Goal: Information Seeking & Learning: Learn about a topic

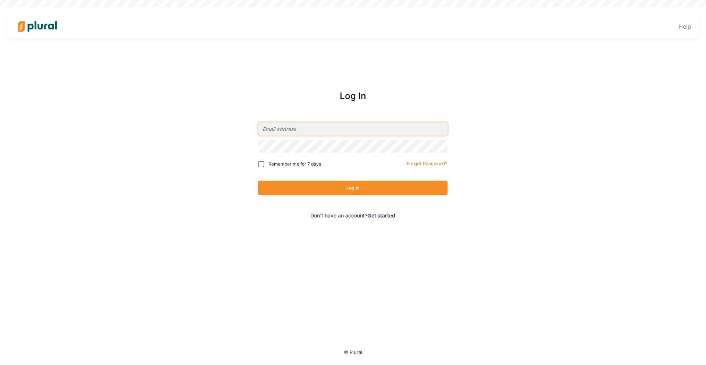
type input "[PERSON_NAME][EMAIL_ADDRESS][PERSON_NAME][DOMAIN_NAME]"
click at [360, 182] on button "Log In" at bounding box center [352, 188] width 189 height 14
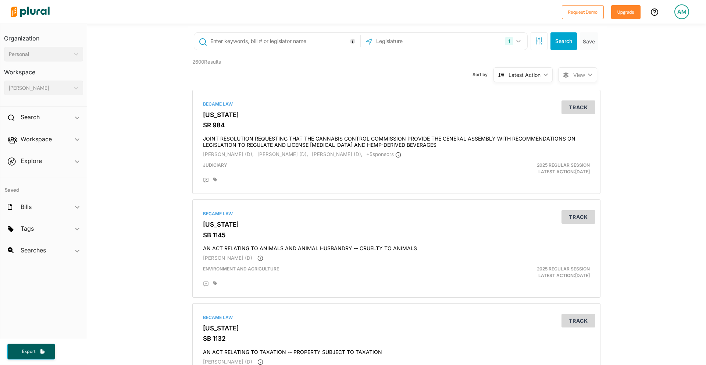
click at [290, 43] on input "text" at bounding box center [284, 41] width 149 height 14
click at [224, 112] on h3 "[US_STATE]" at bounding box center [396, 114] width 387 height 7
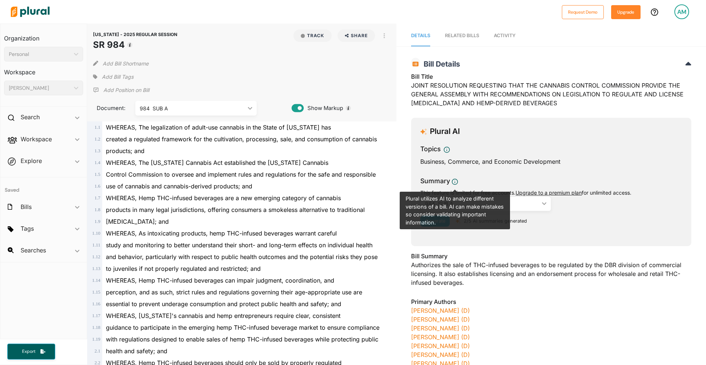
click at [522, 203] on div "984 SUB A" at bounding box center [482, 204] width 114 height 8
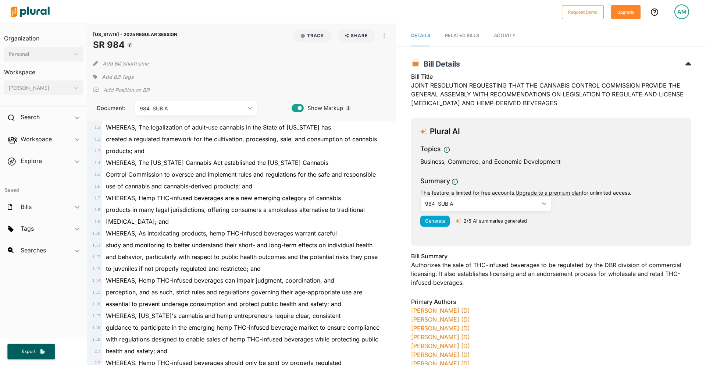
click at [497, 141] on div "Plural AI Topics Business, Commerce, and Economic Development Summary This feat…" at bounding box center [551, 182] width 280 height 128
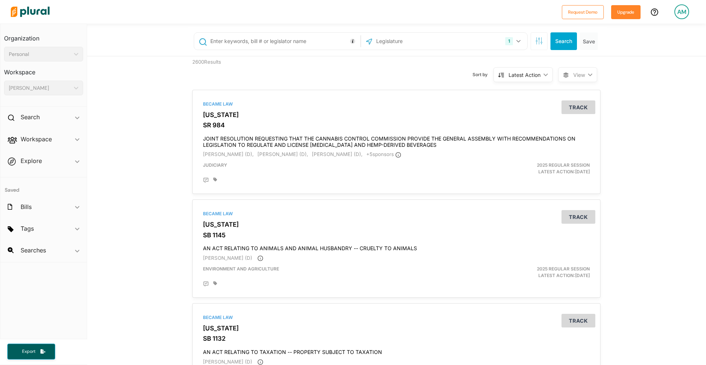
click at [244, 43] on input "text" at bounding box center [284, 41] width 149 height 14
type input "6053"
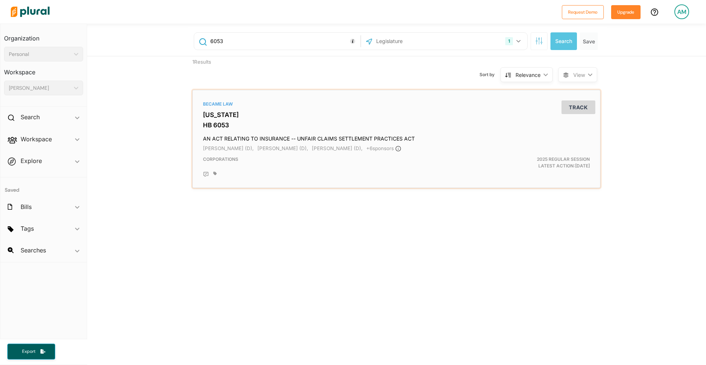
click at [231, 112] on h3 "[US_STATE]" at bounding box center [396, 114] width 387 height 7
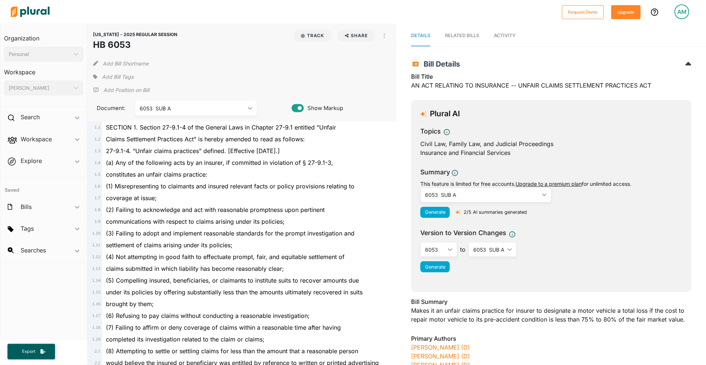
click at [527, 196] on div "6053 SUB A" at bounding box center [482, 195] width 114 height 8
drag, startPoint x: 597, startPoint y: 243, endPoint x: 456, endPoint y: 188, distance: 151.8
click at [594, 242] on div "6053 ic_keyboard_arrow_down 6053 6053 SUB A to 6053 SUB A ic_keyboard_arrow_dow…" at bounding box center [551, 249] width 262 height 15
click at [497, 199] on div "6053 SUB A ic_keyboard_arrow_down" at bounding box center [485, 194] width 131 height 15
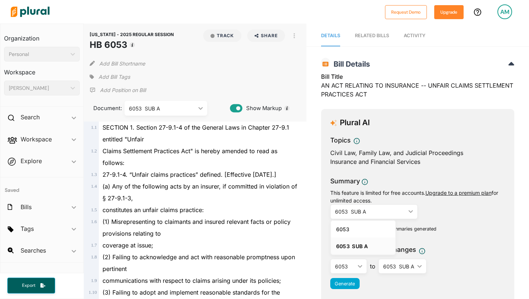
click at [460, 212] on div "Summary This feature is limited for free accounts. Upgrade to a premium plan fo…" at bounding box center [417, 207] width 175 height 62
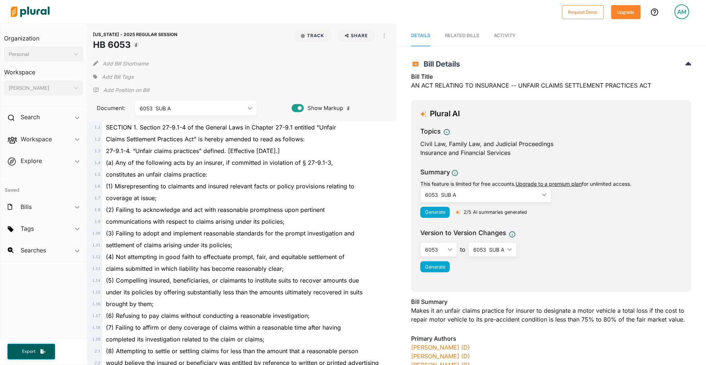
click at [461, 193] on div "6053 SUB A" at bounding box center [482, 195] width 114 height 8
drag, startPoint x: 578, startPoint y: 228, endPoint x: 332, endPoint y: 74, distance: 290.4
click at [575, 226] on div "Topics Civil Law, Family Law, and Judicial Proceedings Insurance and Financial …" at bounding box center [551, 201] width 262 height 150
click at [481, 195] on div "6053 SUB A" at bounding box center [482, 195] width 114 height 8
click at [454, 215] on link "6053" at bounding box center [453, 212] width 64 height 17
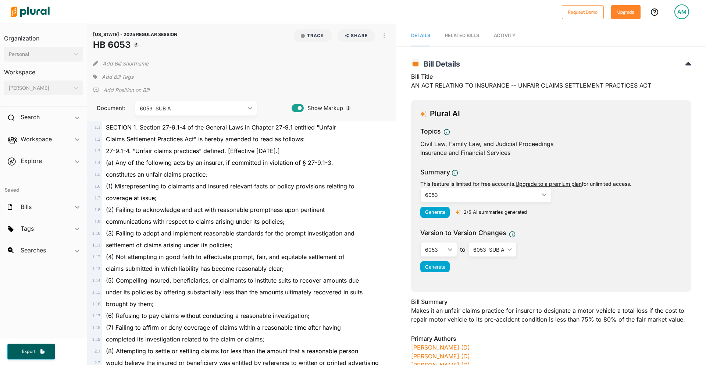
click at [446, 194] on div "6053" at bounding box center [482, 195] width 114 height 8
click at [447, 228] on div "6053 SUB A" at bounding box center [453, 229] width 54 height 6
